Goal: Transaction & Acquisition: Download file/media

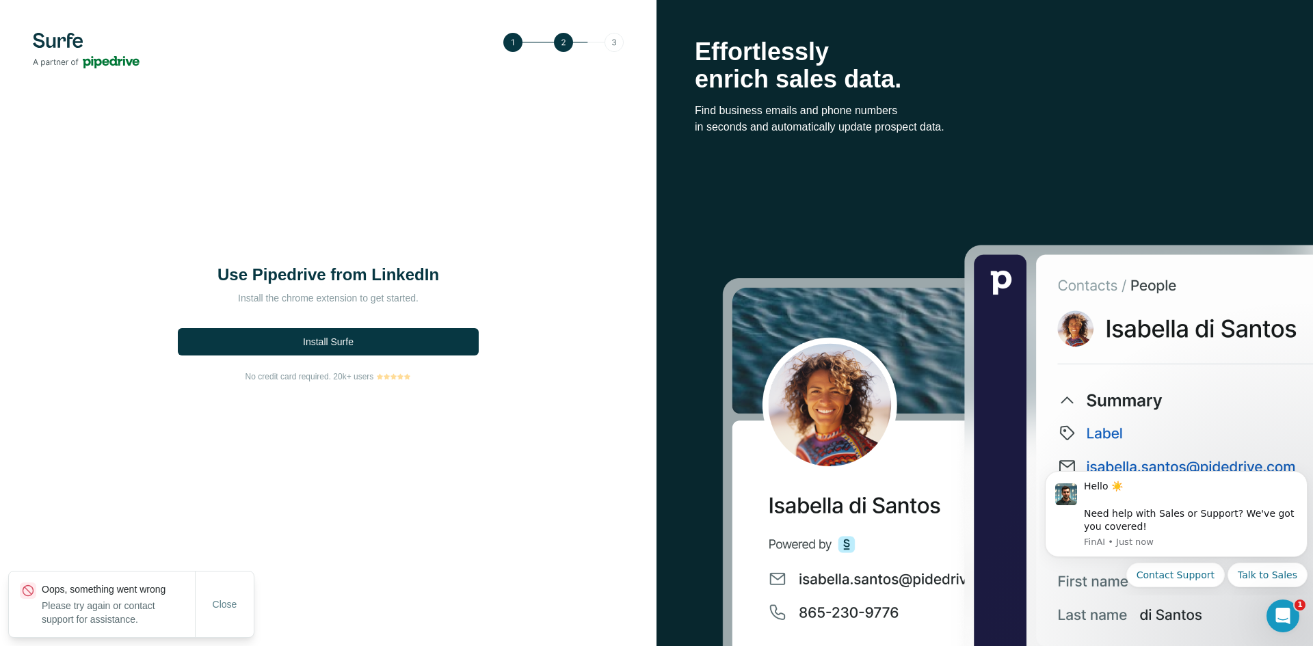
click at [380, 347] on button "Install Surfe" at bounding box center [328, 341] width 301 height 27
